Goal: Task Accomplishment & Management: Manage account settings

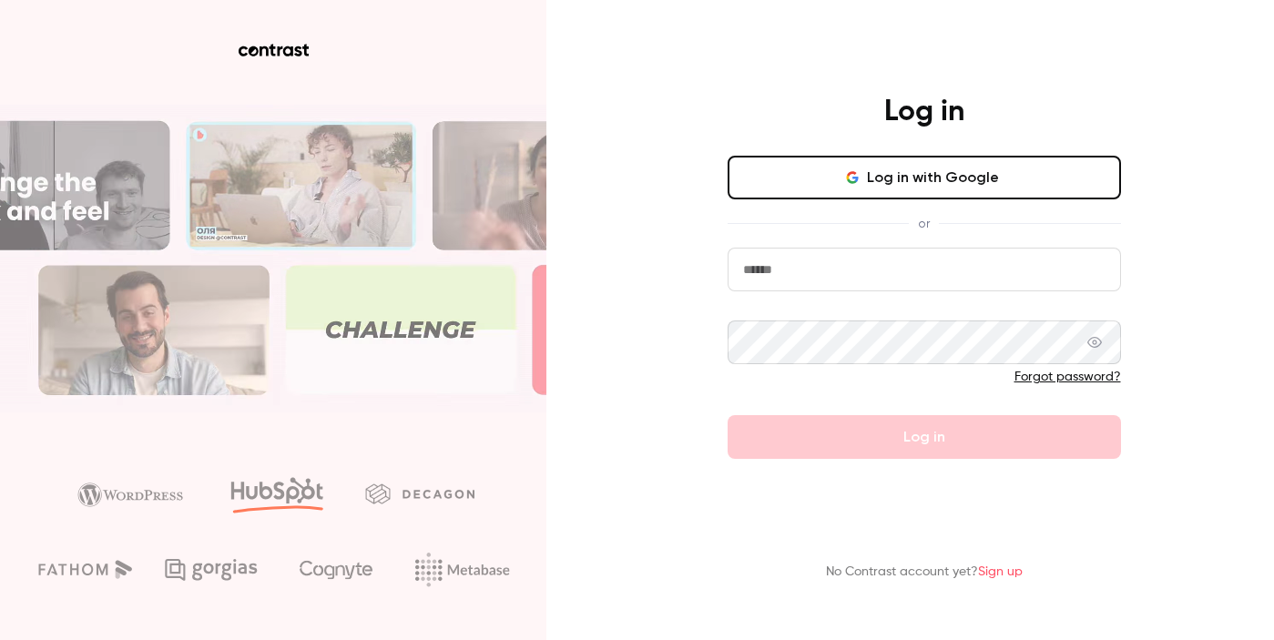
click at [813, 275] on input "email" at bounding box center [924, 270] width 393 height 44
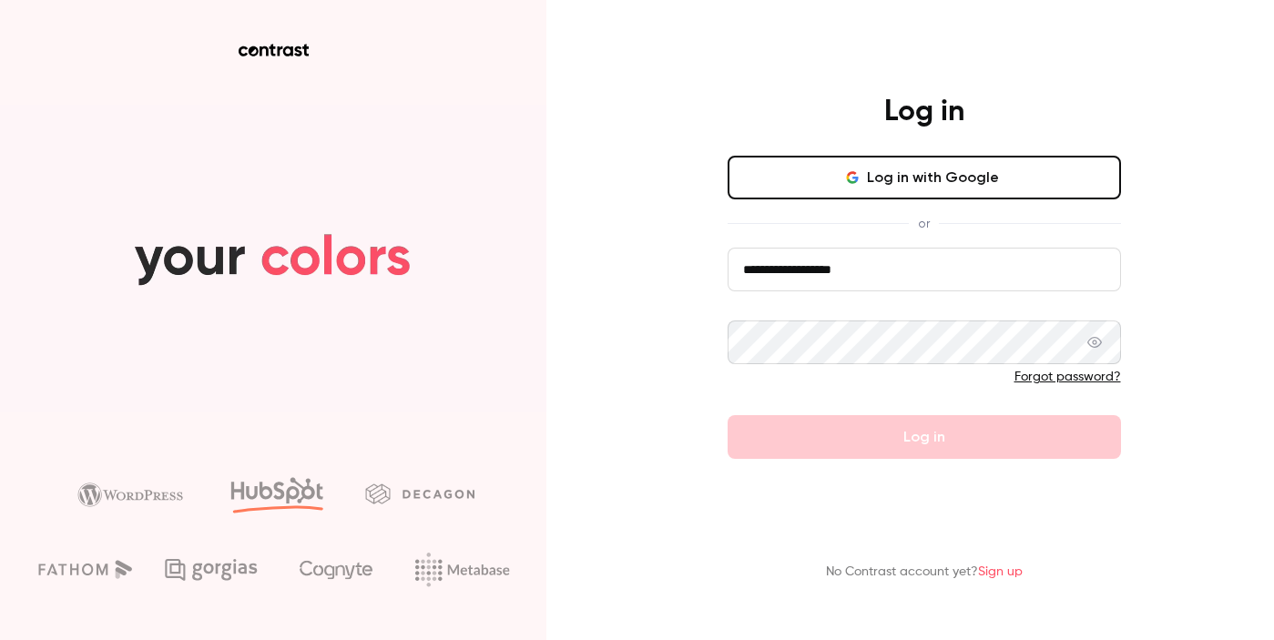
type input "**********"
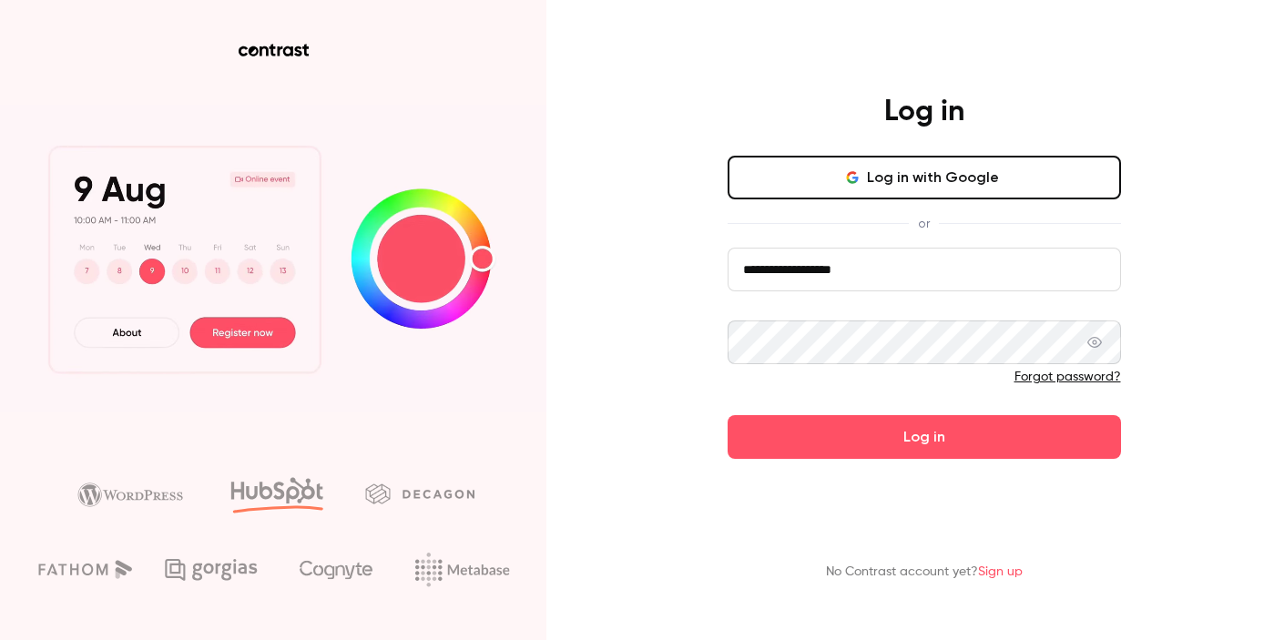
click at [728, 415] on button "Log in" at bounding box center [924, 437] width 393 height 44
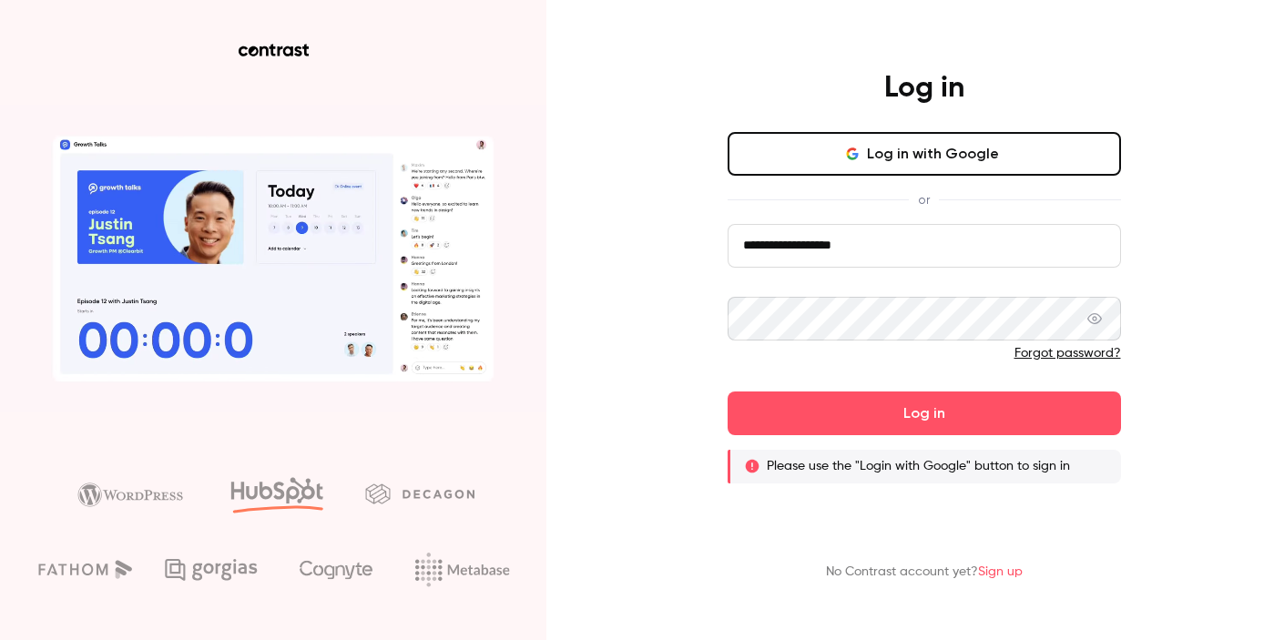
click at [903, 159] on button "Log in with Google" at bounding box center [924, 154] width 393 height 44
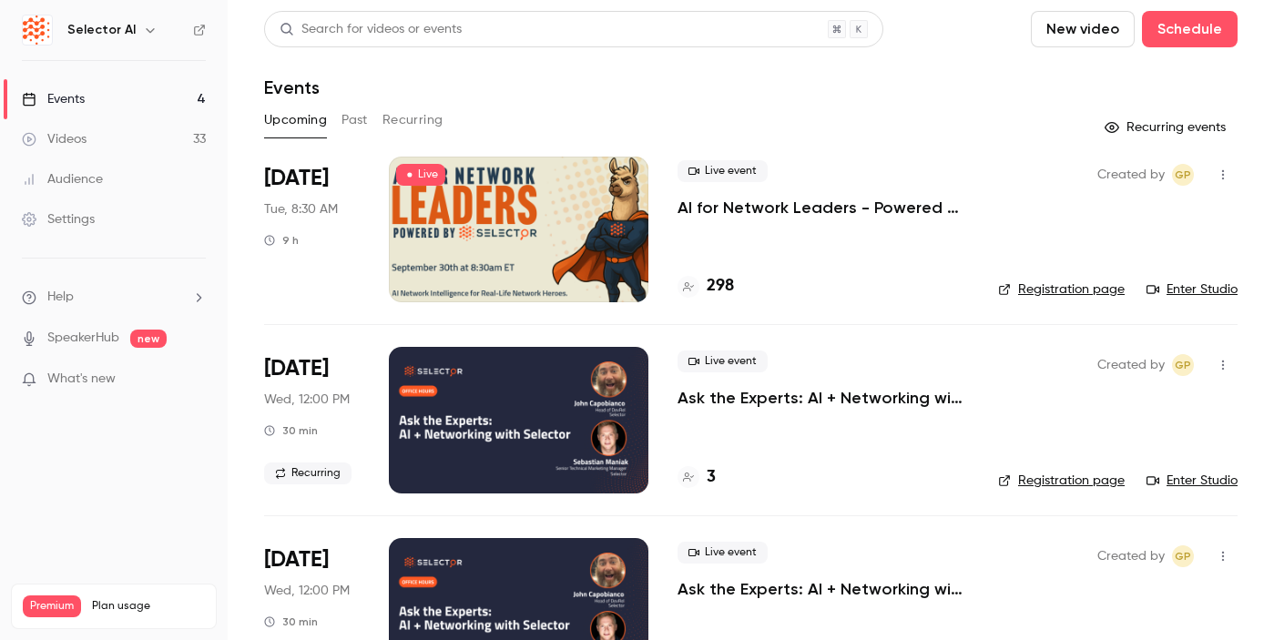
click at [494, 209] on div at bounding box center [519, 230] width 260 height 146
click at [1197, 291] on link "Enter Studio" at bounding box center [1192, 290] width 91 height 18
click at [609, 210] on div at bounding box center [519, 230] width 260 height 146
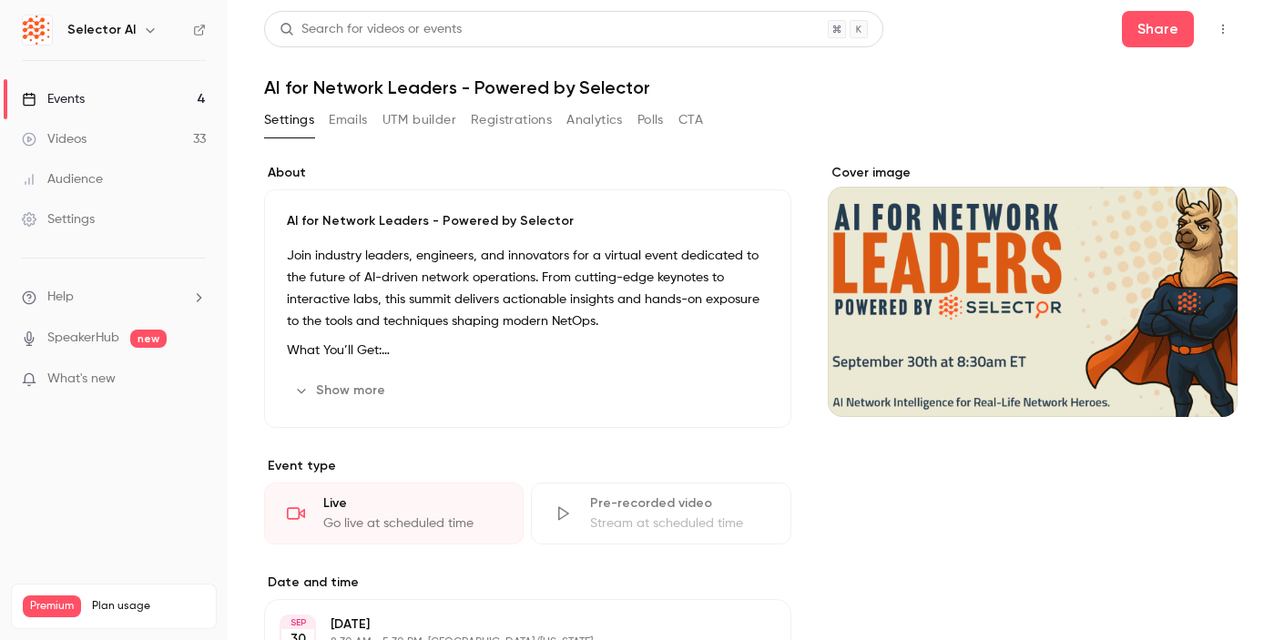
click at [982, 279] on div "Cover image" at bounding box center [1033, 290] width 410 height 253
click at [0, 0] on input "Cover image" at bounding box center [0, 0] width 0 height 0
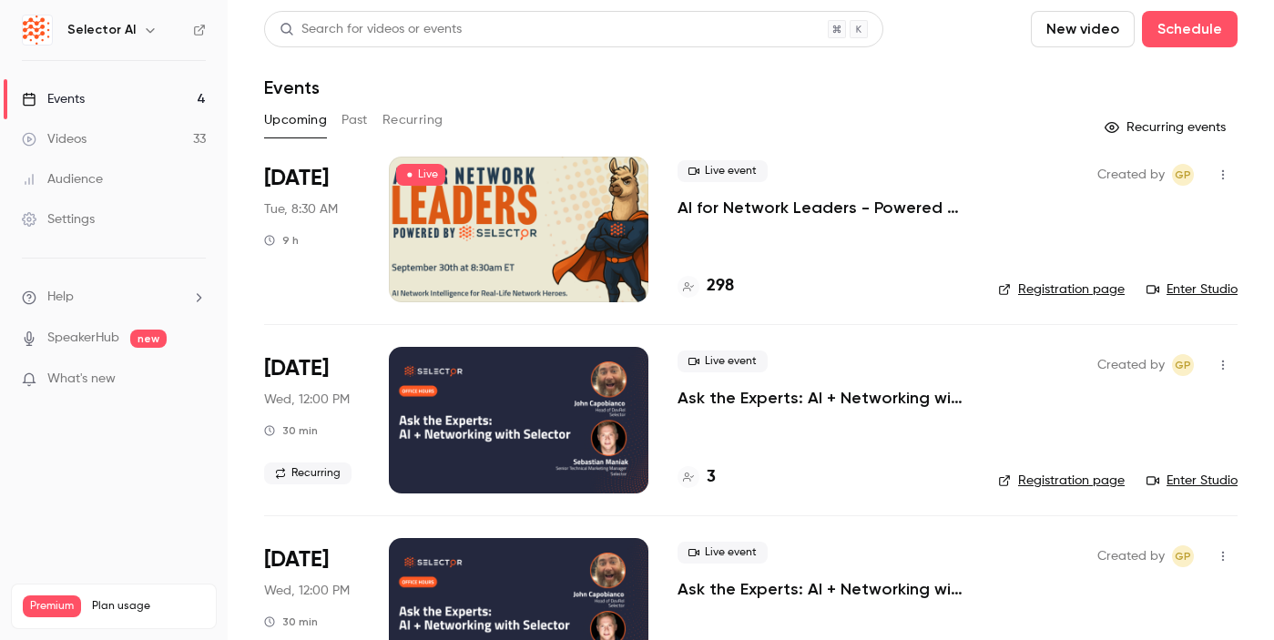
click at [1183, 294] on link "Enter Studio" at bounding box center [1192, 290] width 91 height 18
